Goal: Navigation & Orientation: Find specific page/section

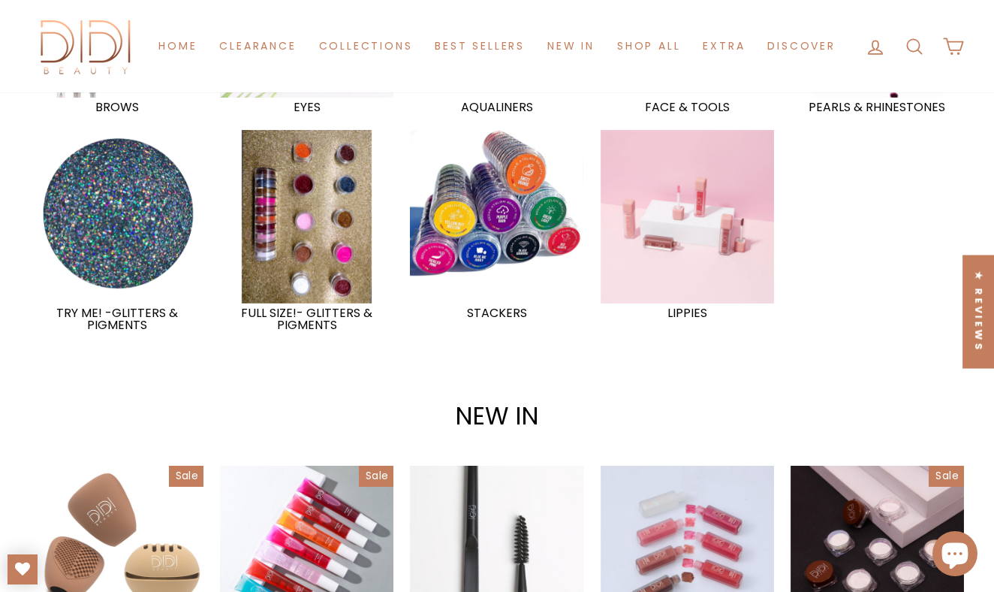
scroll to position [1509, 0]
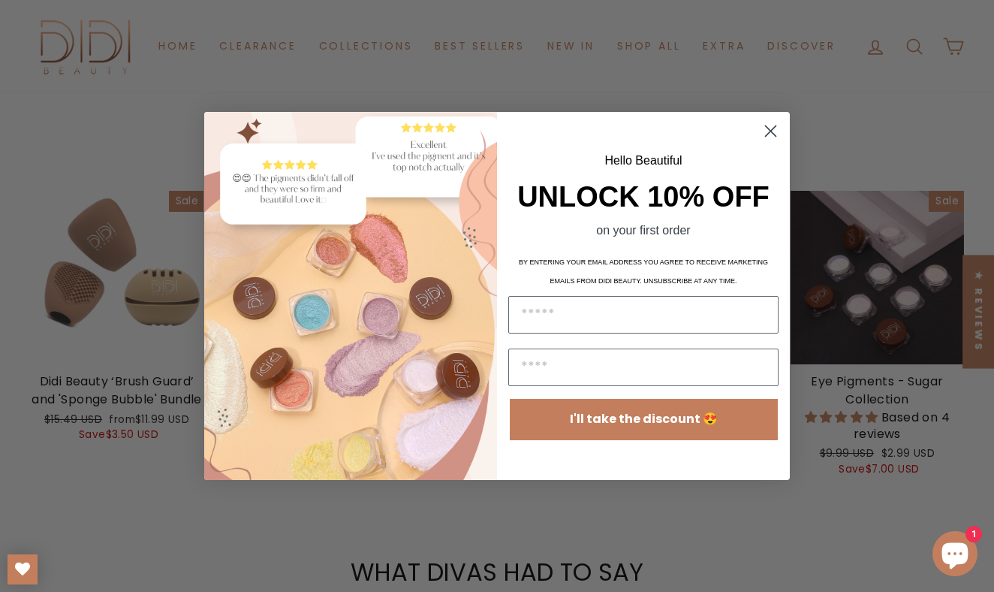
click at [678, 149] on div "Hello Beautiful" at bounding box center [643, 163] width 270 height 35
click at [772, 131] on circle "Close dialog" at bounding box center [770, 131] width 25 height 25
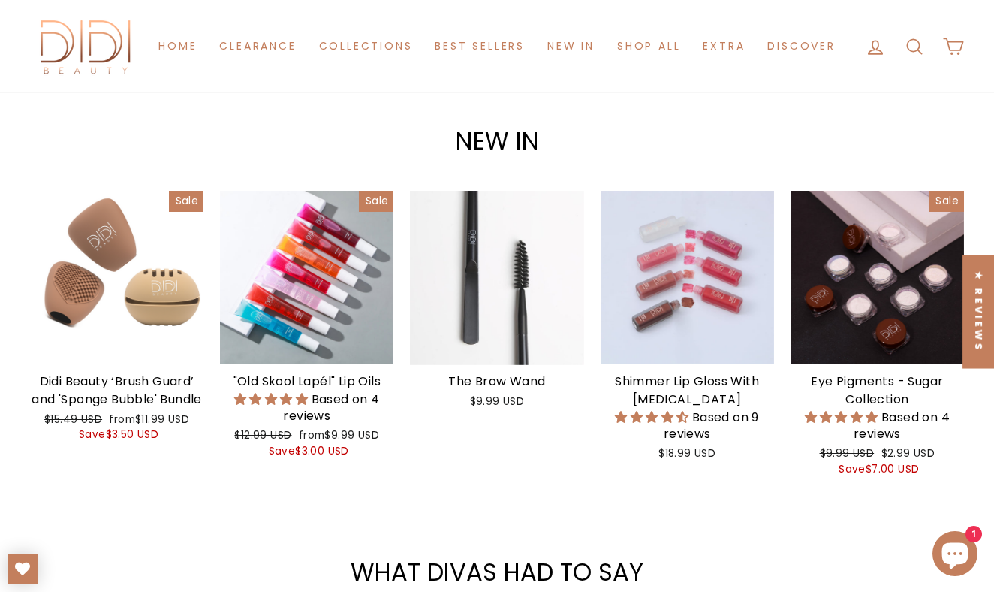
click at [877, 37] on icon at bounding box center [875, 47] width 21 height 21
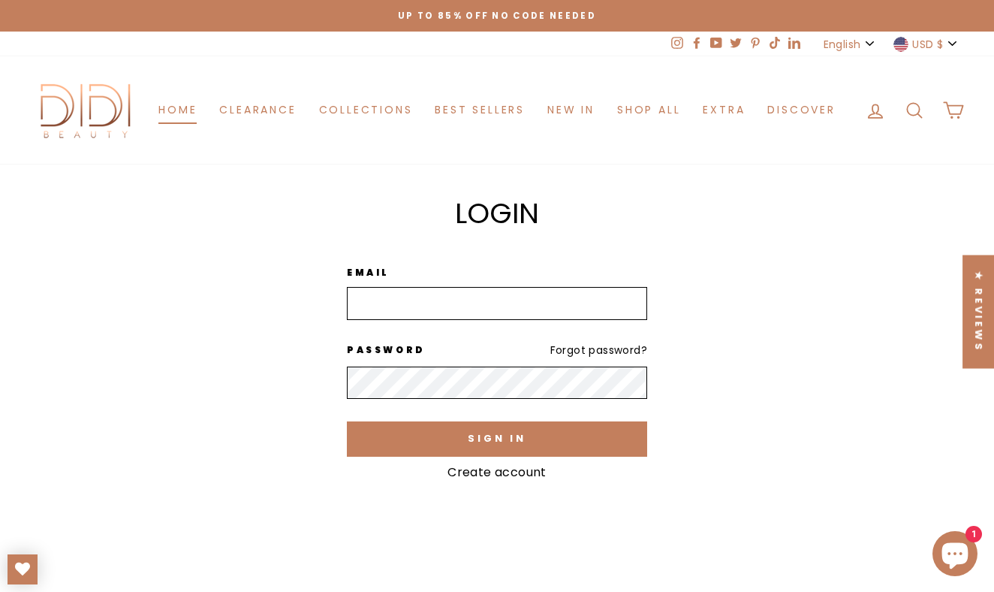
click at [176, 104] on link "Home" at bounding box center [177, 110] width 61 height 28
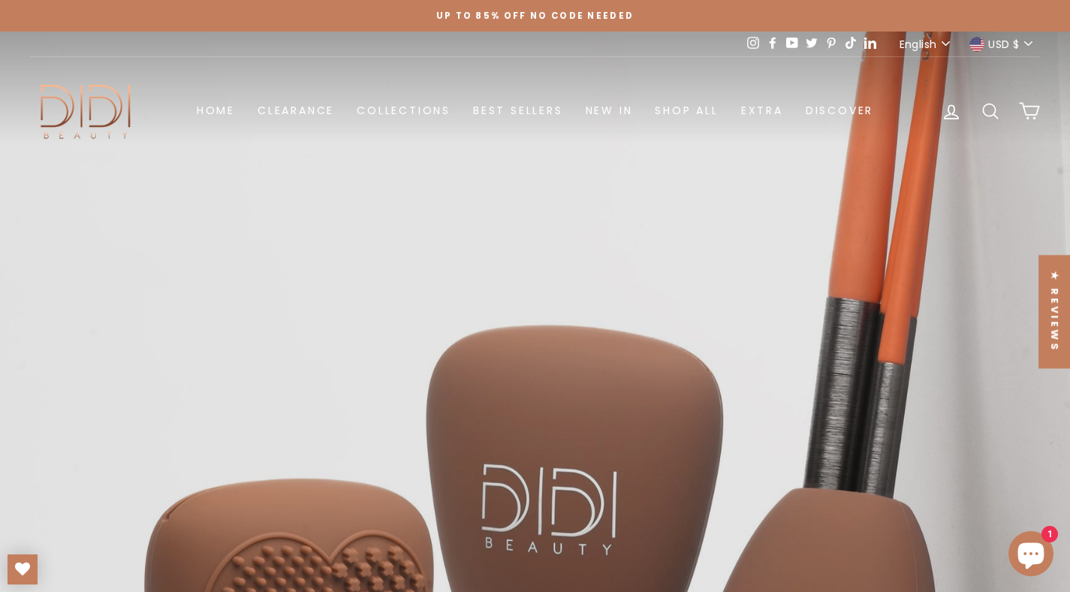
click at [750, 44] on icon at bounding box center [753, 43] width 12 height 12
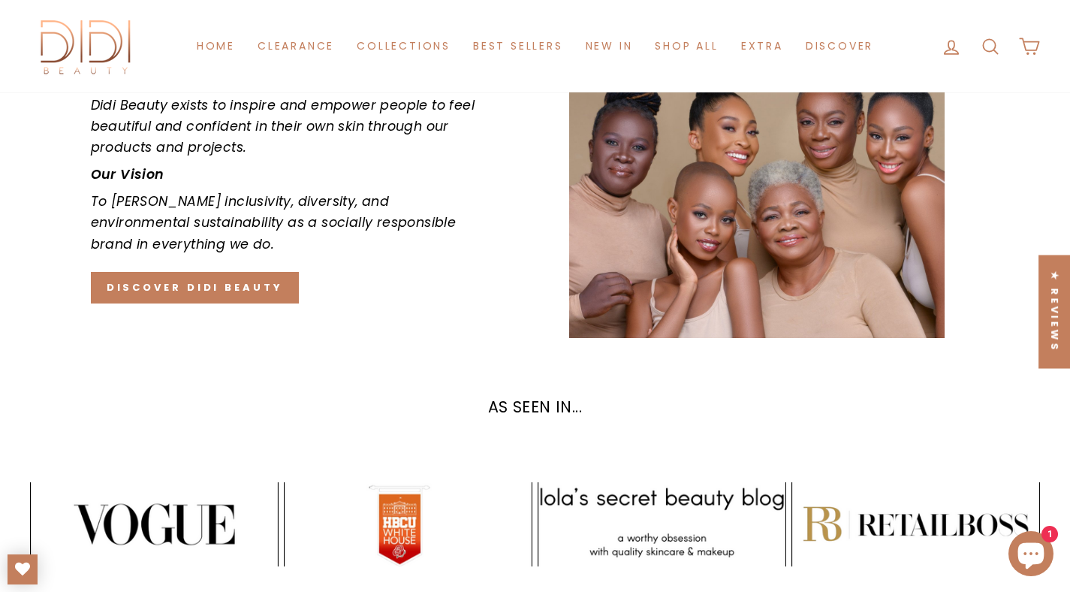
scroll to position [2504, 0]
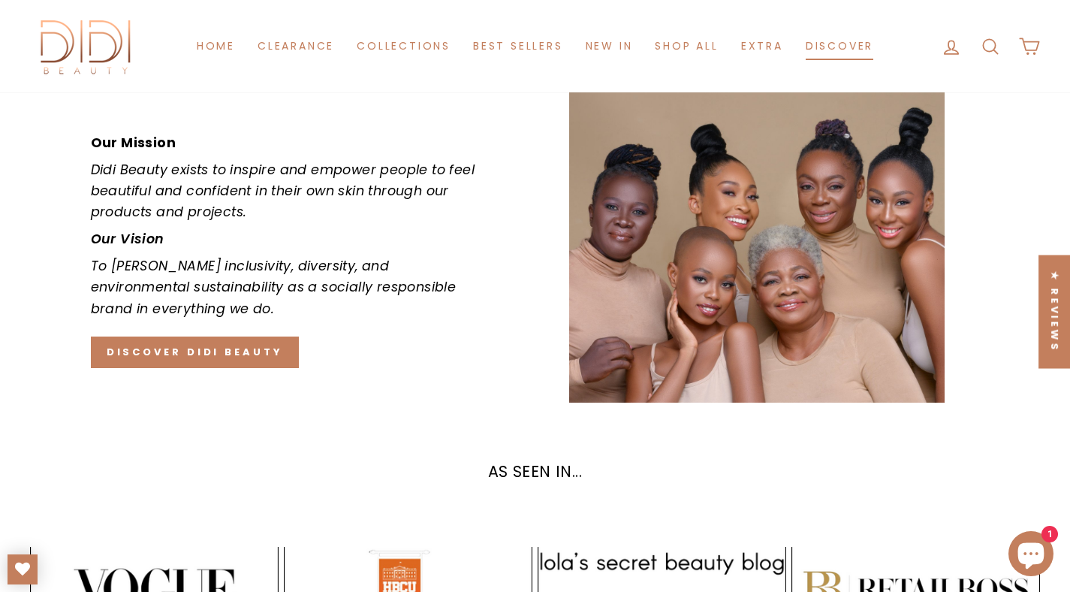
click at [838, 38] on link "Discover" at bounding box center [840, 46] width 90 height 28
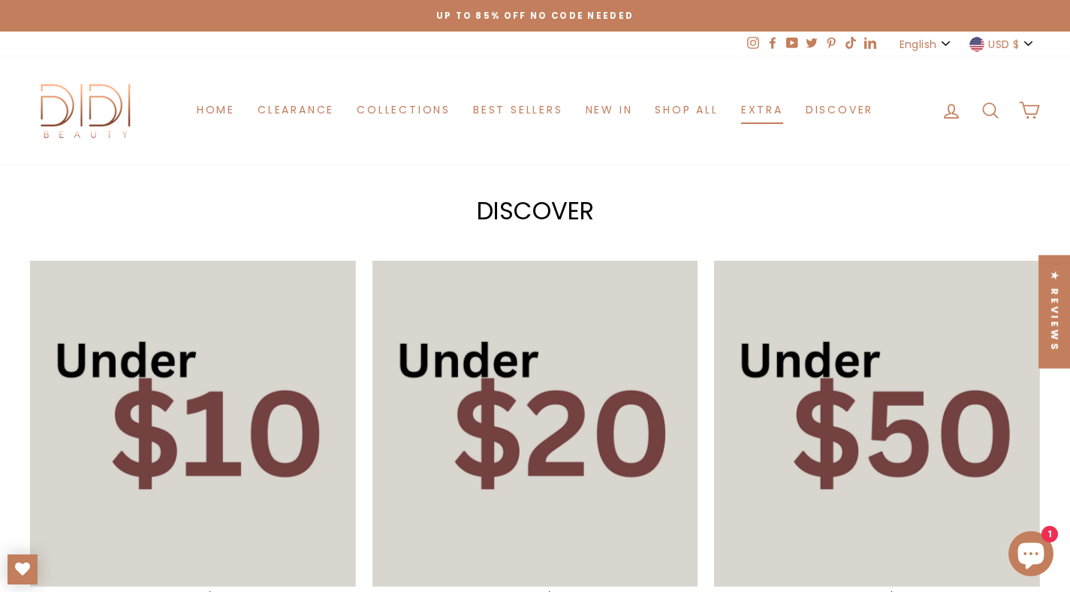
click at [766, 107] on link "Extra" at bounding box center [762, 110] width 65 height 28
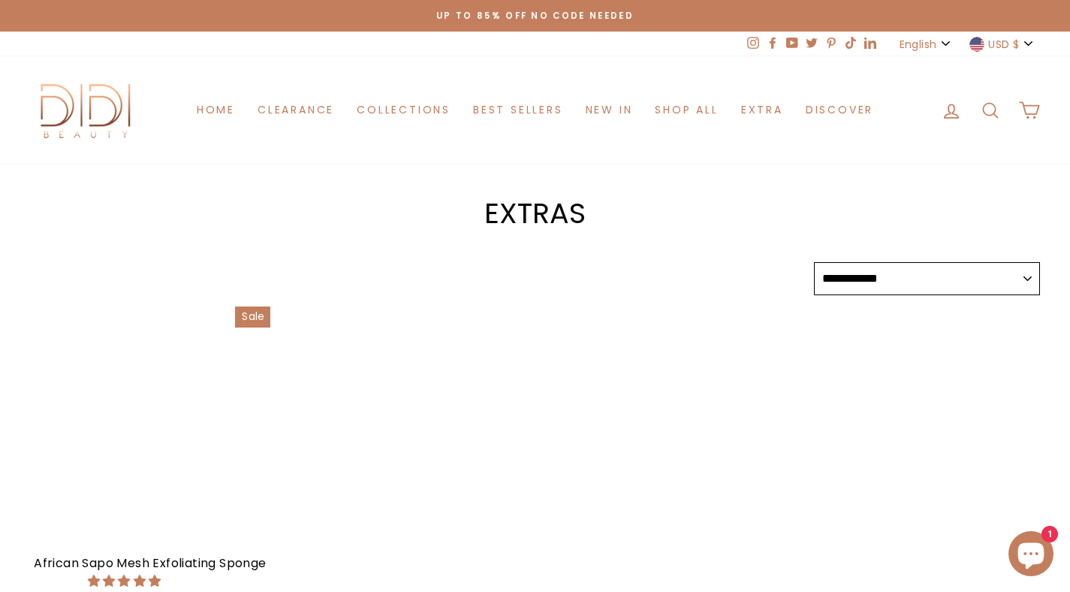
select select "**********"
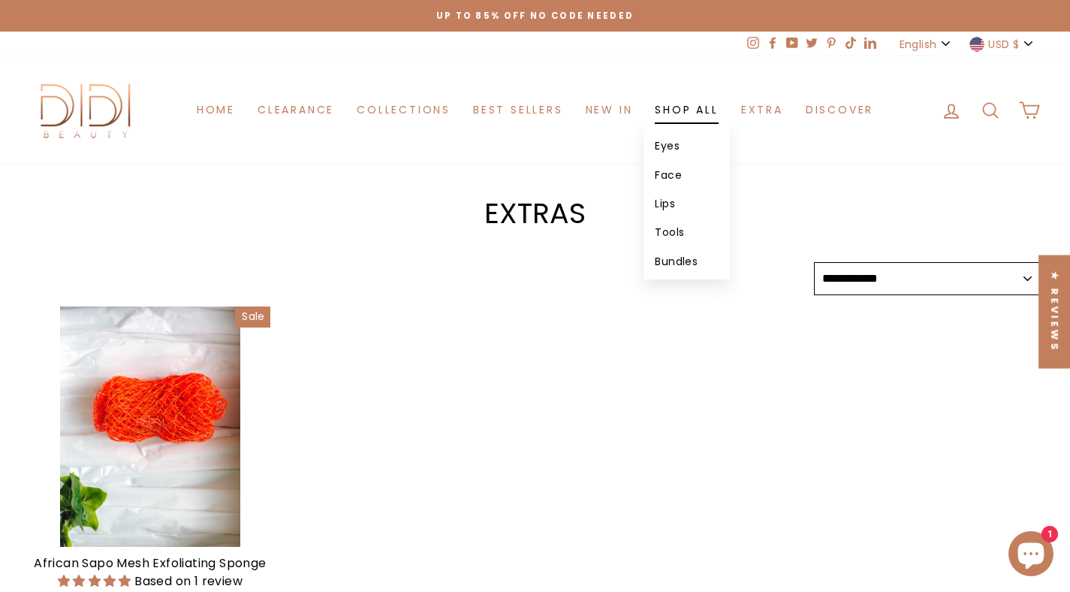
click at [707, 104] on link "Shop All" at bounding box center [687, 110] width 86 height 28
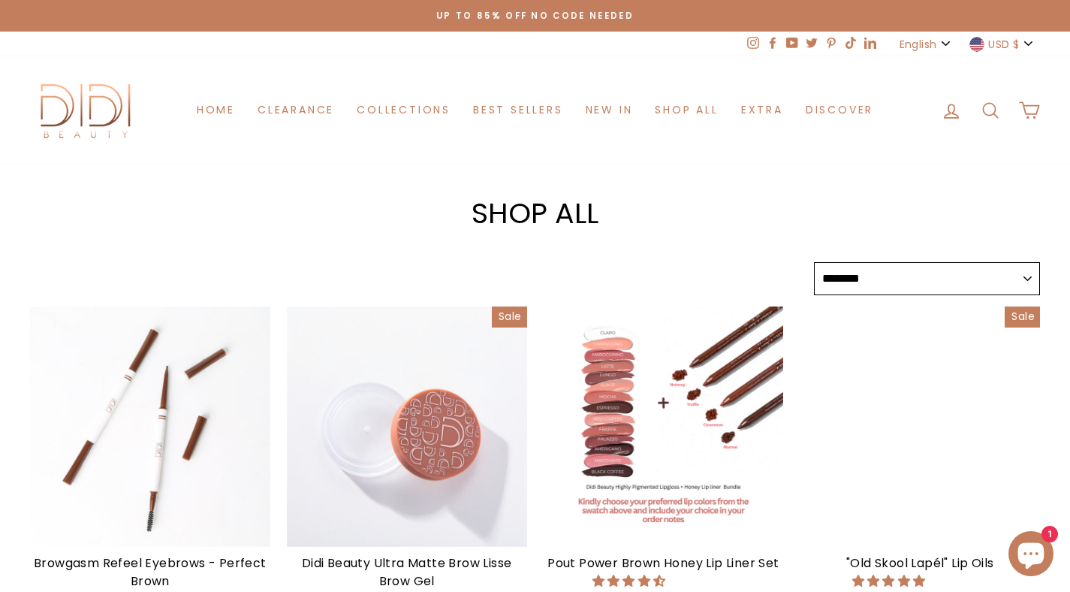
select select "******"
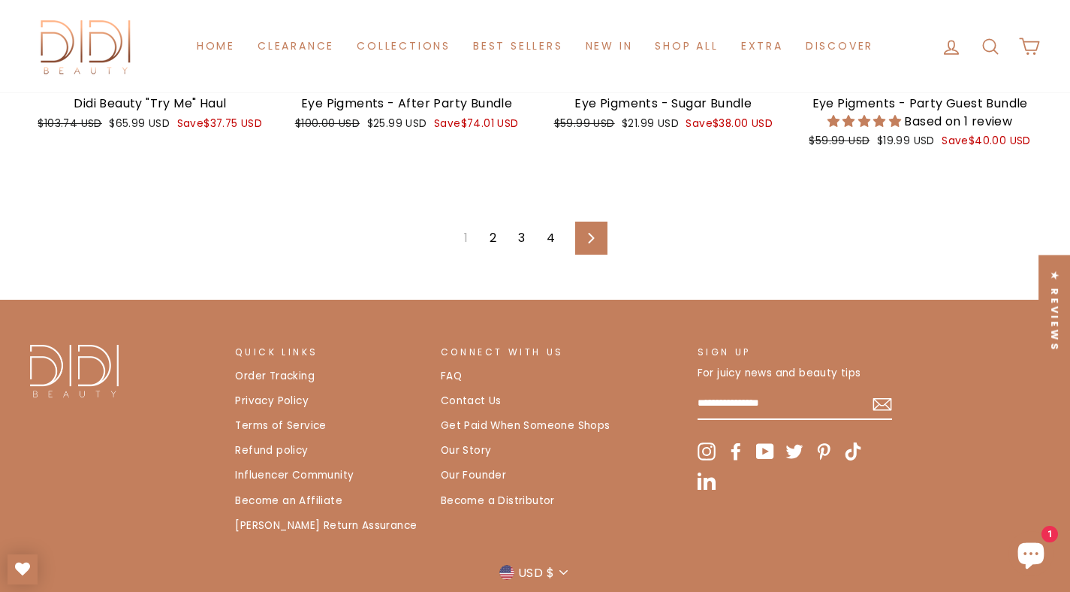
scroll to position [2612, 0]
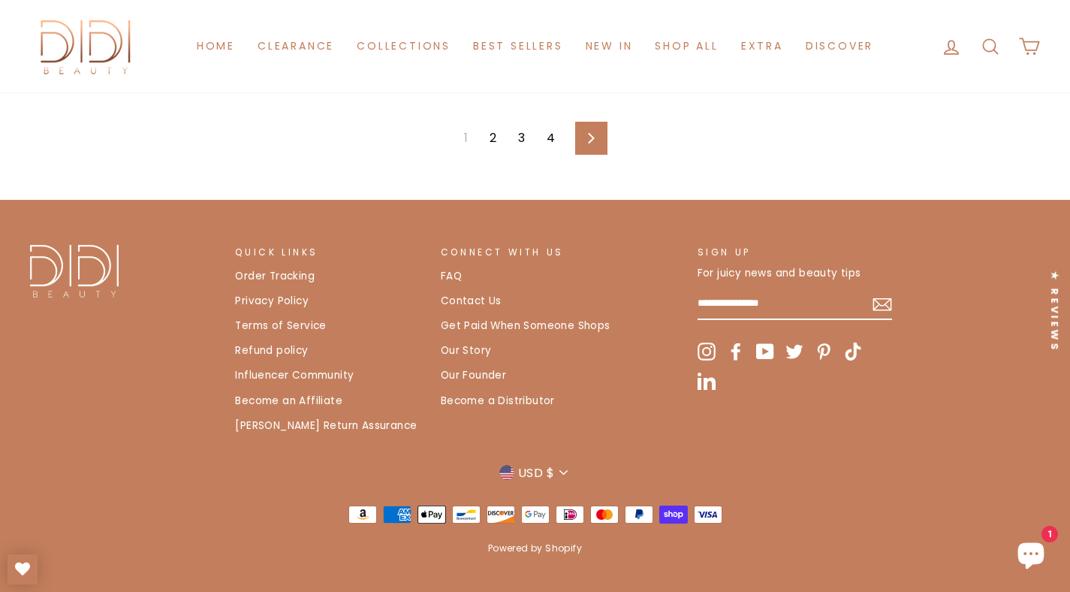
click at [545, 126] on link "4" at bounding box center [551, 138] width 26 height 24
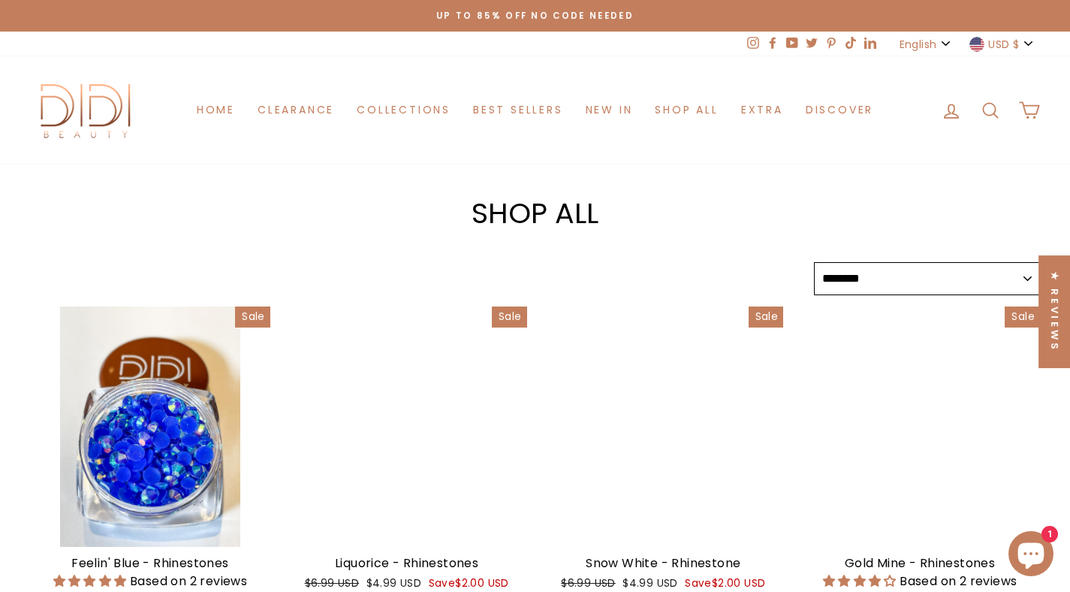
select select "******"
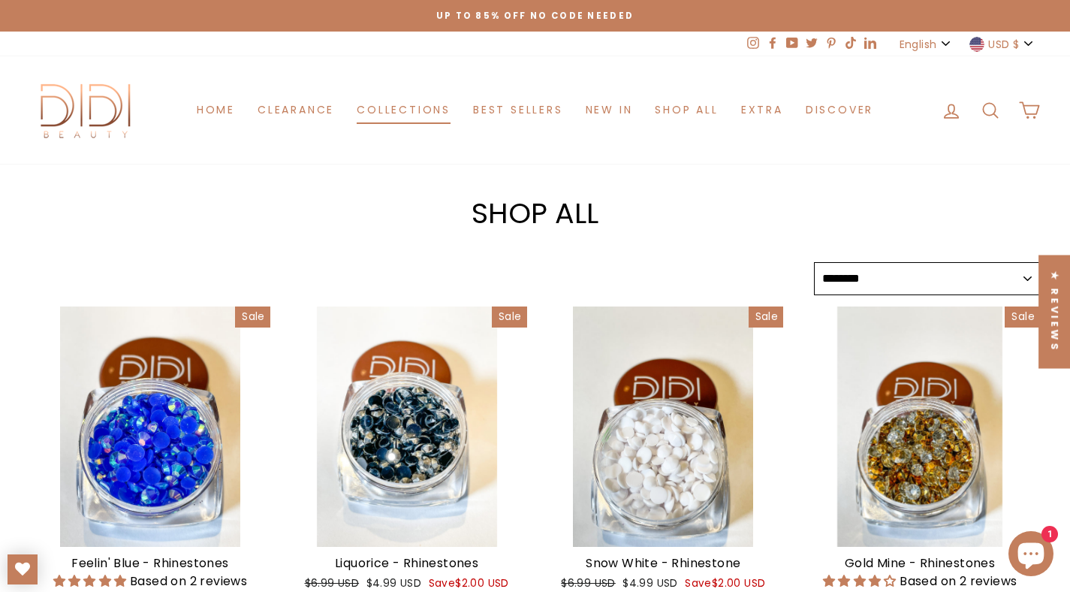
click at [409, 96] on link "Collections" at bounding box center [403, 110] width 116 height 28
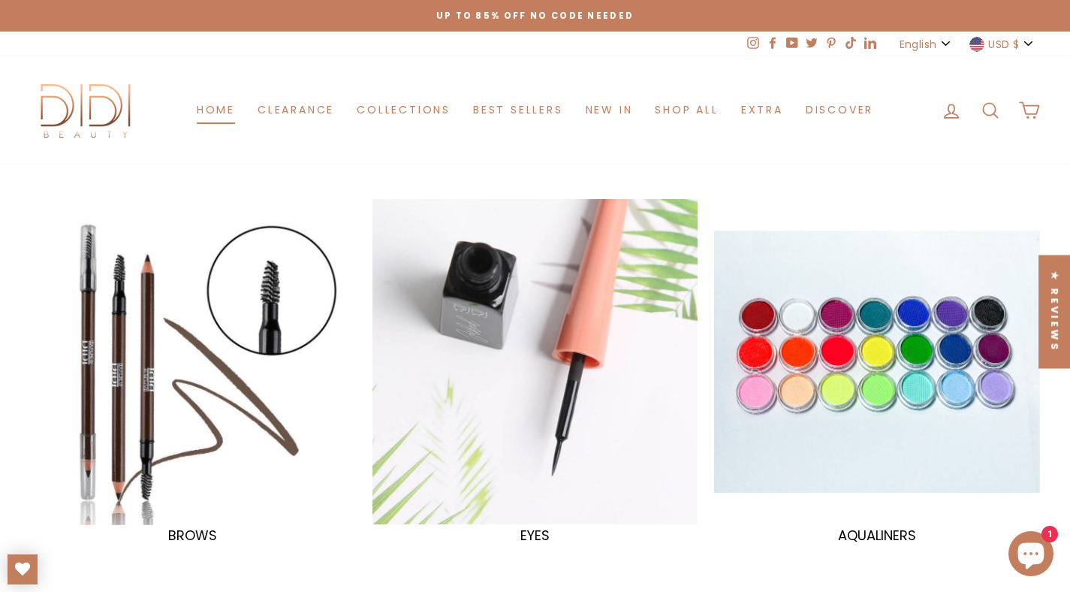
click at [225, 96] on link "Home" at bounding box center [215, 110] width 61 height 28
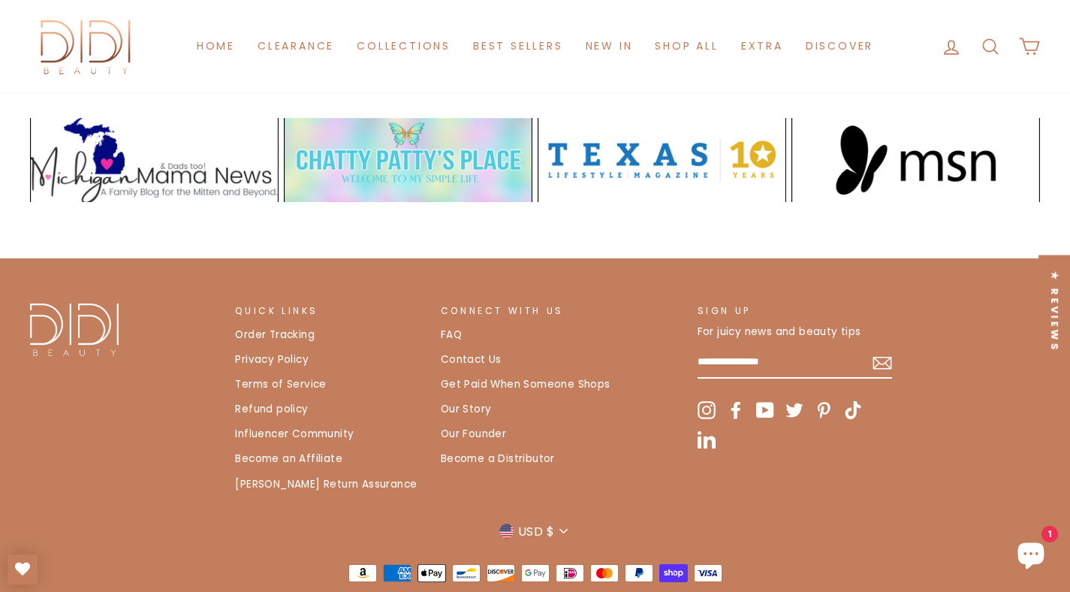
scroll to position [3138, 0]
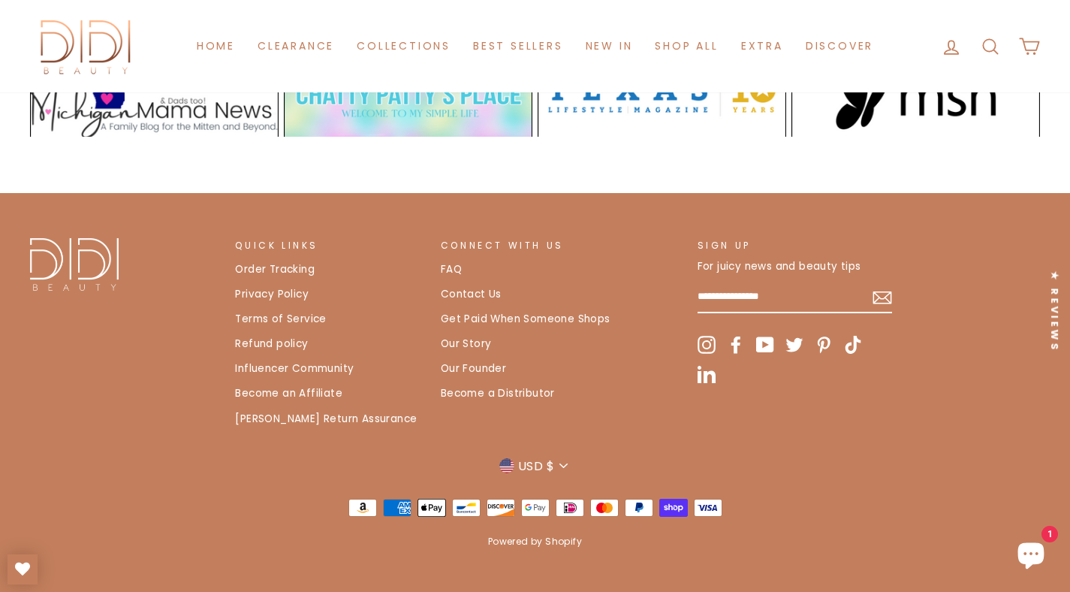
click at [449, 382] on link "Become a Distributor" at bounding box center [498, 393] width 114 height 23
